Goal: Transaction & Acquisition: Purchase product/service

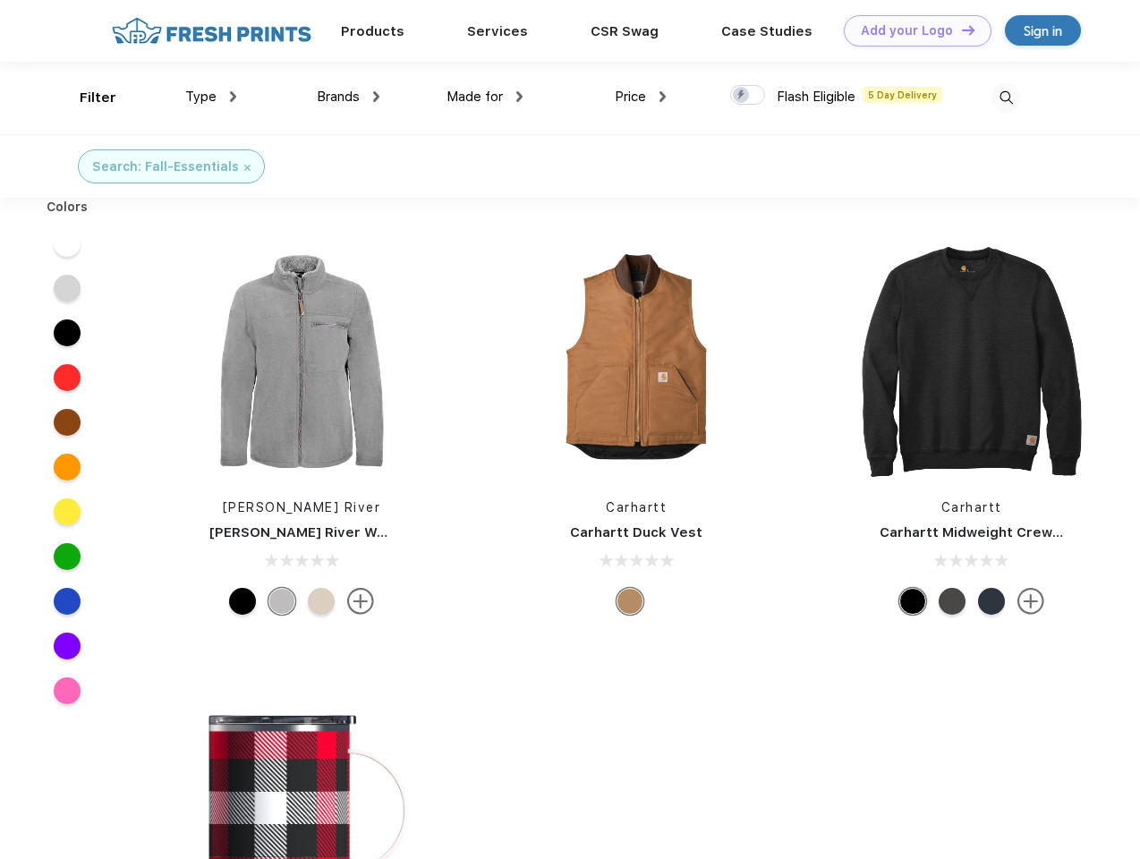
scroll to position [1, 0]
click at [911, 30] on link "Add your Logo Design Tool" at bounding box center [918, 30] width 148 height 31
click at [0, 0] on div "Design Tool" at bounding box center [0, 0] width 0 height 0
click at [960, 30] on link "Add your Logo Design Tool" at bounding box center [918, 30] width 148 height 31
click at [86, 98] on div "Filter" at bounding box center [98, 98] width 37 height 21
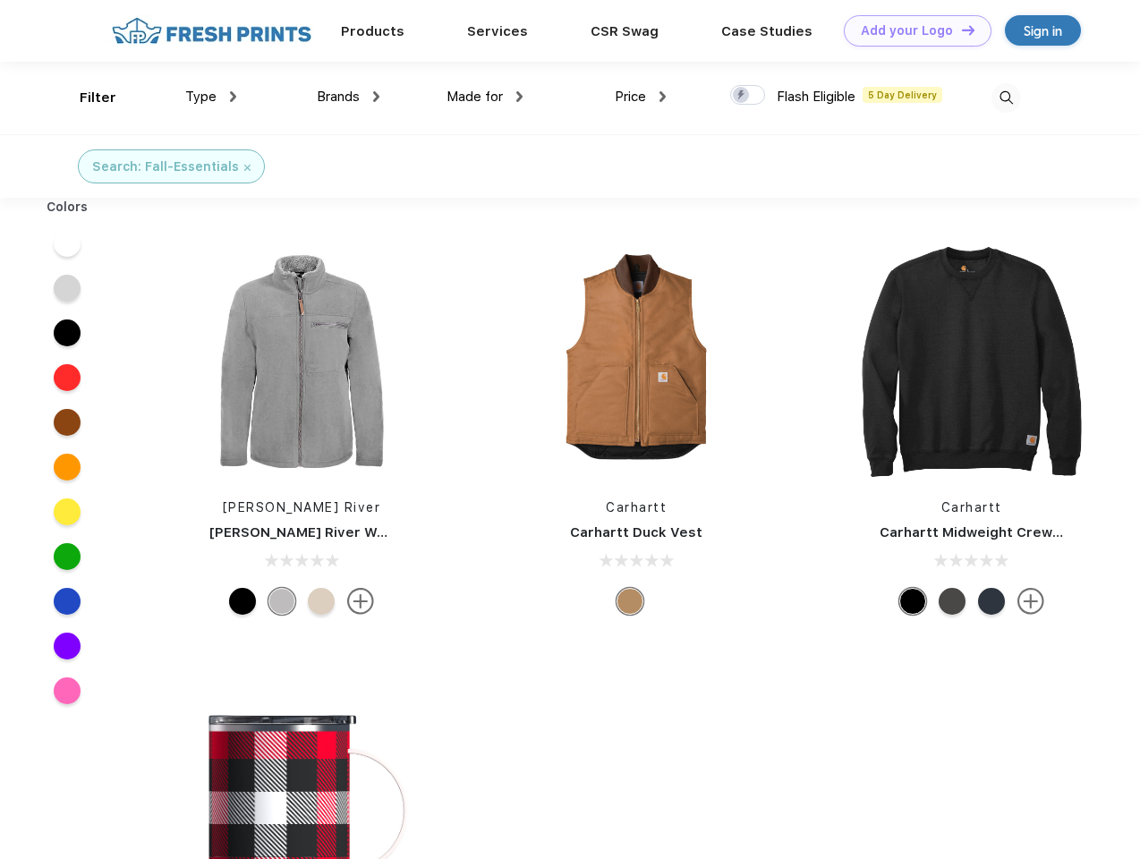
click at [211, 97] on span "Type" at bounding box center [200, 97] width 31 height 16
click at [348, 97] on span "Brands" at bounding box center [338, 97] width 43 height 16
click at [485, 97] on span "Made for" at bounding box center [474, 97] width 56 height 16
click at [641, 97] on span "Price" at bounding box center [630, 97] width 31 height 16
click at [748, 96] on div at bounding box center [747, 95] width 35 height 20
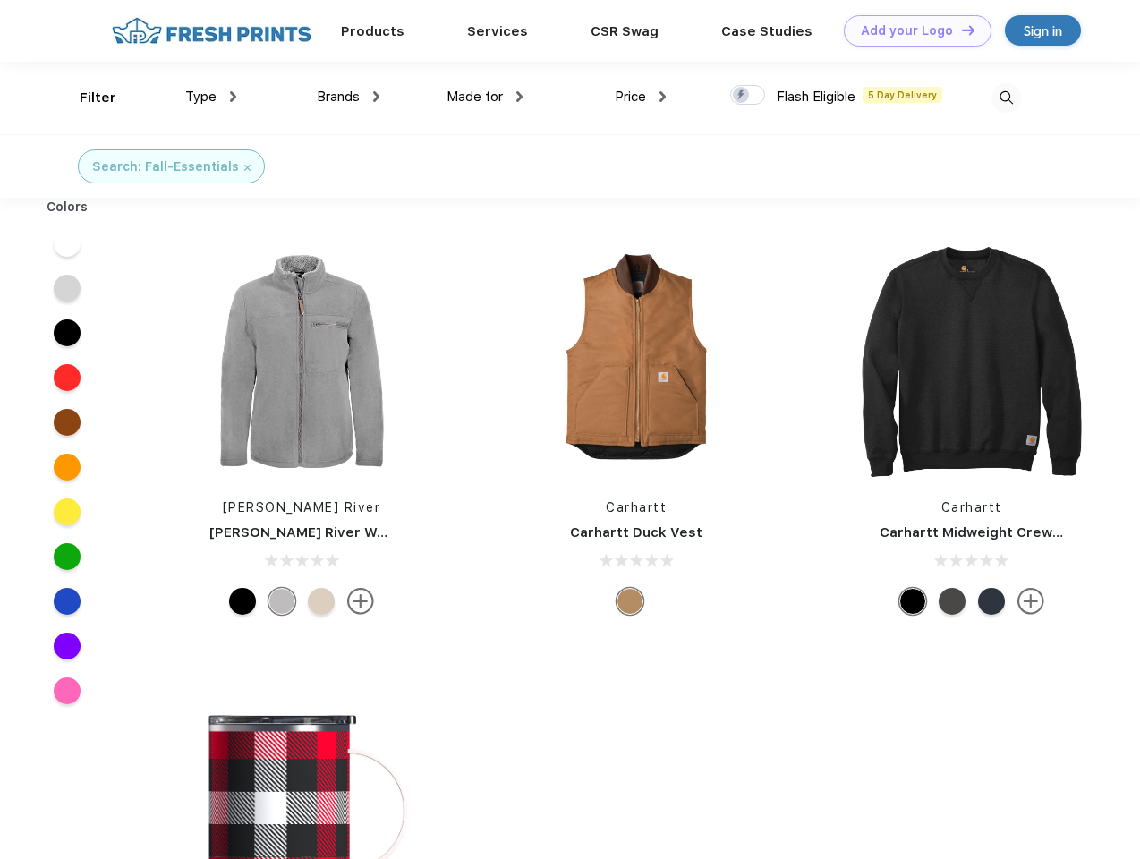
click at [742, 96] on input "checkbox" at bounding box center [736, 90] width 12 height 12
click at [1005, 98] on img at bounding box center [1006, 98] width 30 height 30
